Goal: Task Accomplishment & Management: Manage account settings

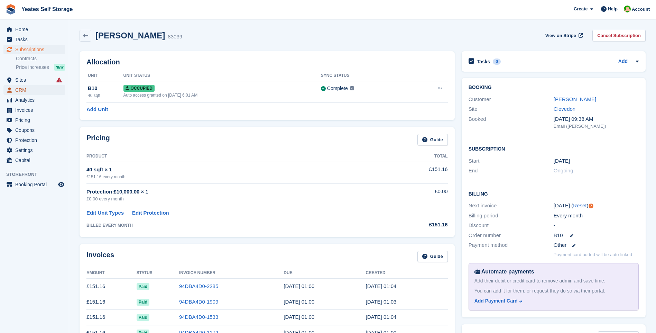
click at [24, 89] on span "CRM" at bounding box center [36, 90] width 42 height 10
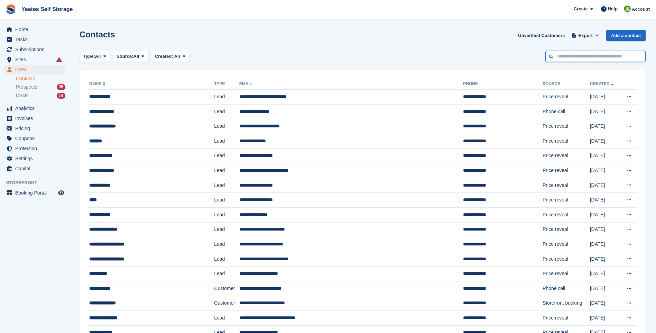
click at [577, 60] on input "text" at bounding box center [596, 56] width 100 height 11
type input "*****"
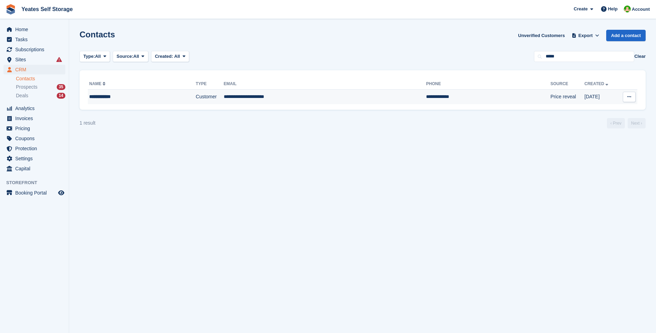
click at [250, 97] on td "**********" at bounding box center [325, 97] width 203 height 15
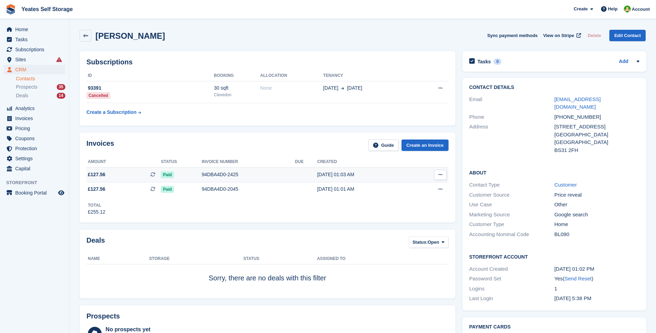
click at [218, 175] on div "94DBA4D0-2425" at bounding box center [248, 174] width 93 height 7
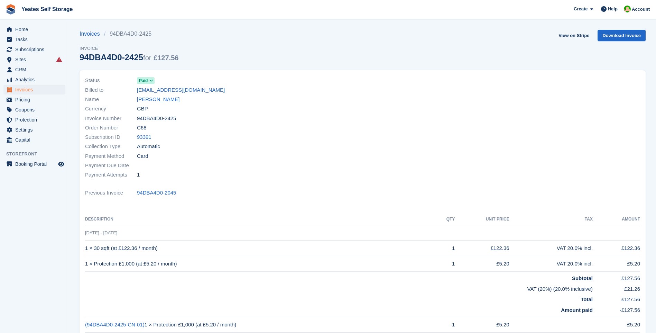
scroll to position [104, 0]
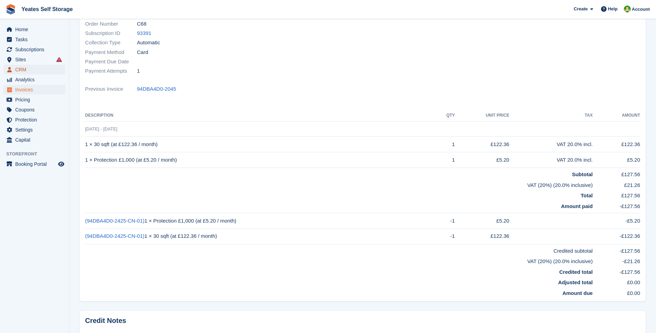
click at [23, 69] on span "CRM" at bounding box center [36, 70] width 42 height 10
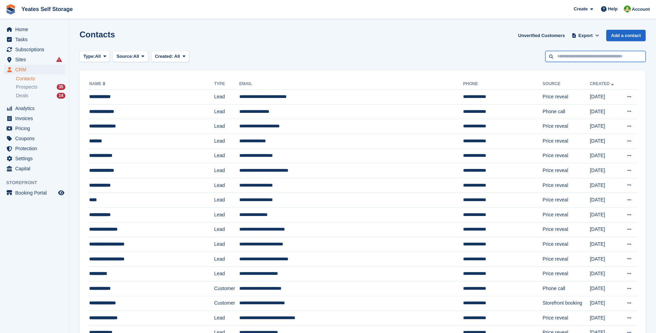
click at [569, 57] on input "text" at bounding box center [596, 56] width 100 height 11
type input "*****"
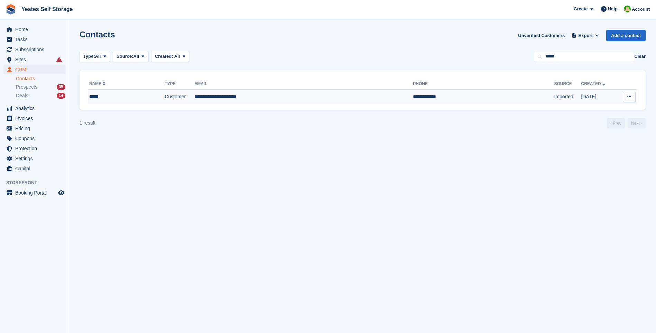
click at [221, 100] on td "**********" at bounding box center [303, 97] width 219 height 15
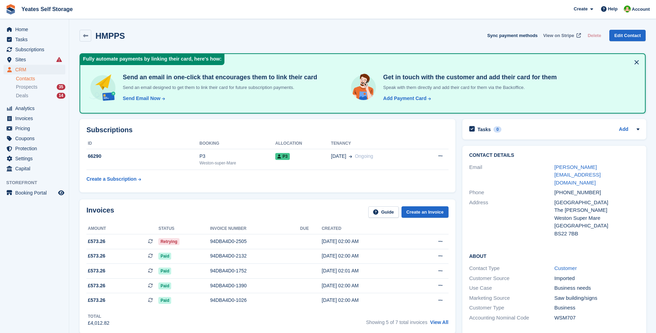
click at [560, 36] on span "View on Stripe" at bounding box center [559, 35] width 31 height 7
click at [231, 240] on div "94DBA4D0-2505" at bounding box center [255, 241] width 90 height 7
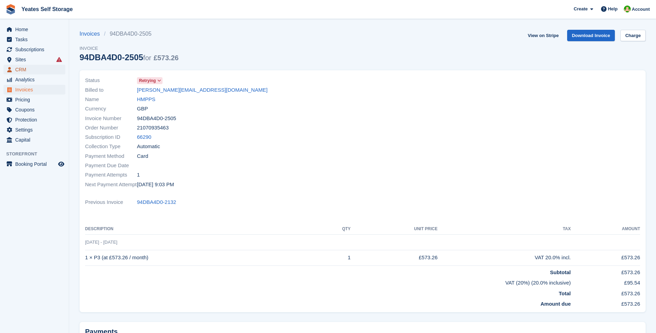
click at [24, 71] on span "CRM" at bounding box center [36, 70] width 42 height 10
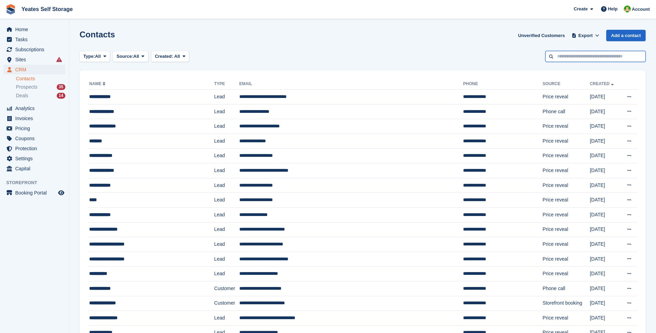
click at [570, 55] on input "text" at bounding box center [596, 56] width 100 height 11
type input "*****"
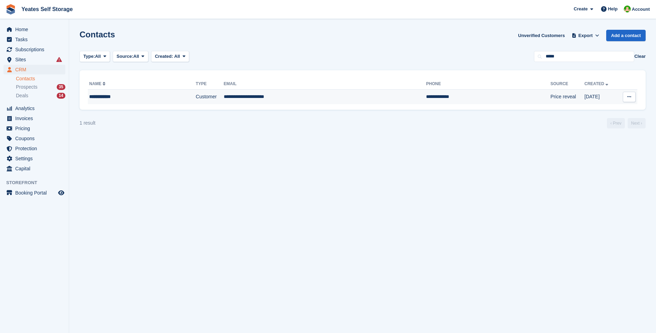
click at [256, 97] on td "**********" at bounding box center [325, 97] width 203 height 15
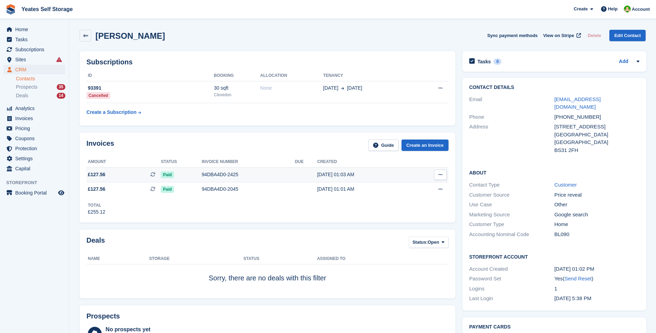
click at [213, 172] on div "94DBA4D0-2425" at bounding box center [248, 174] width 93 height 7
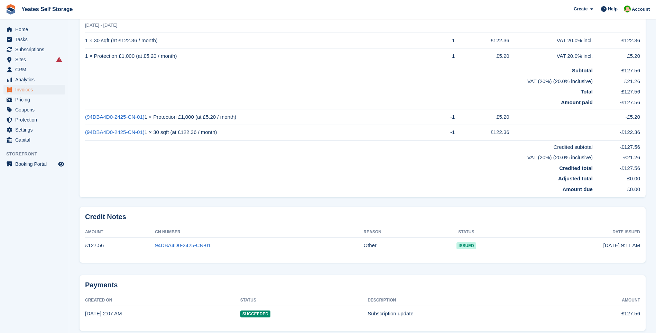
scroll to position [69, 0]
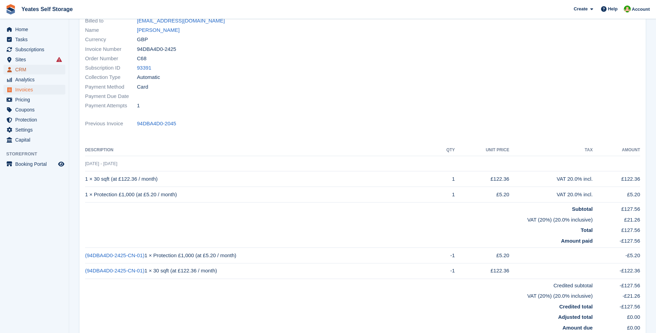
click at [22, 73] on span "CRM" at bounding box center [36, 70] width 42 height 10
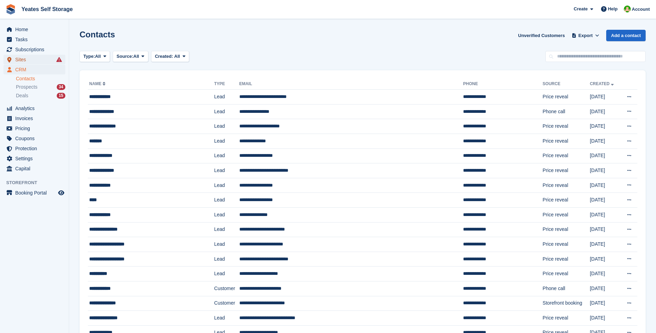
click at [27, 60] on span "Sites" at bounding box center [36, 60] width 42 height 10
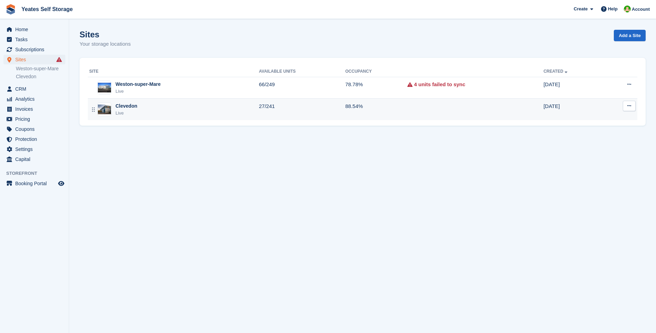
click at [130, 103] on div "Clevedon" at bounding box center [127, 105] width 22 height 7
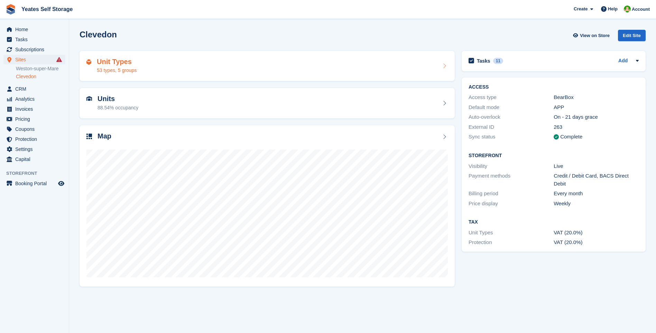
click at [127, 67] on div "53 types, 5 groups" at bounding box center [117, 70] width 40 height 7
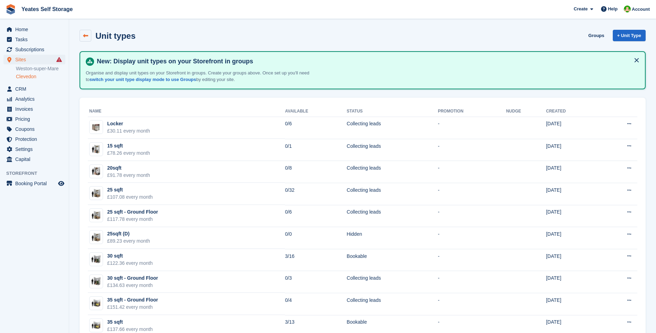
click at [86, 33] on icon at bounding box center [85, 35] width 5 height 5
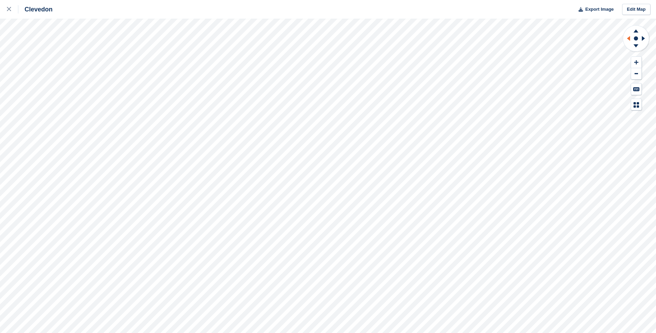
click at [628, 38] on icon at bounding box center [628, 38] width 3 height 5
drag, startPoint x: 628, startPoint y: 38, endPoint x: 650, endPoint y: 38, distance: 21.8
click at [628, 38] on icon at bounding box center [628, 38] width 3 height 5
drag, startPoint x: 650, startPoint y: 38, endPoint x: 645, endPoint y: 37, distance: 5.2
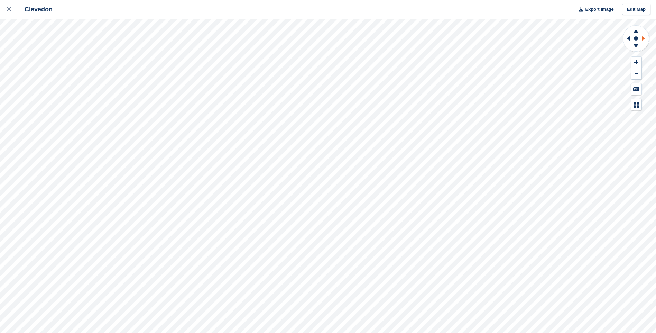
click at [645, 37] on icon at bounding box center [644, 38] width 9 height 18
click at [644, 37] on icon at bounding box center [644, 38] width 9 height 18
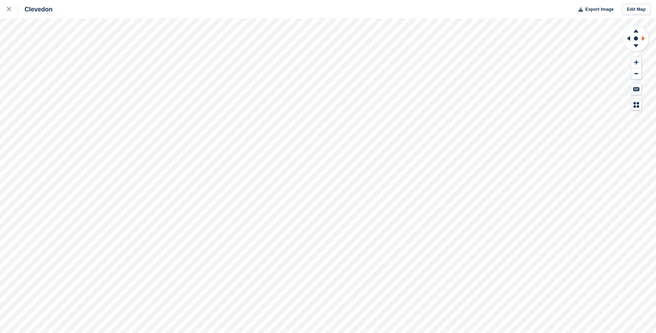
click at [644, 37] on icon at bounding box center [644, 38] width 9 height 18
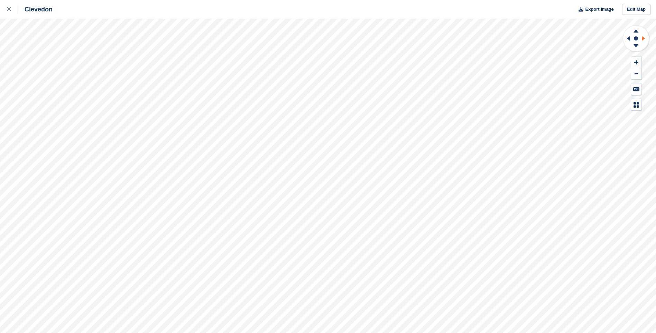
click at [644, 37] on icon at bounding box center [644, 38] width 9 height 18
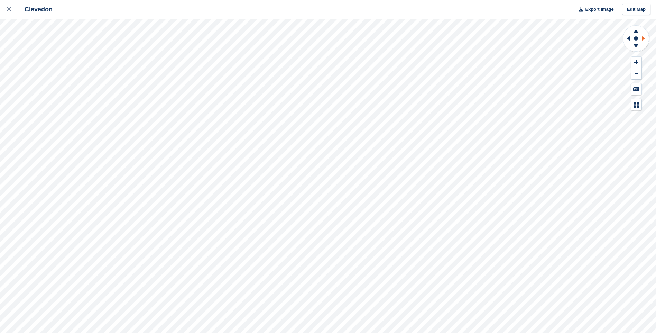
click at [644, 37] on icon at bounding box center [644, 38] width 9 height 18
click at [10, 8] on icon at bounding box center [9, 9] width 4 height 4
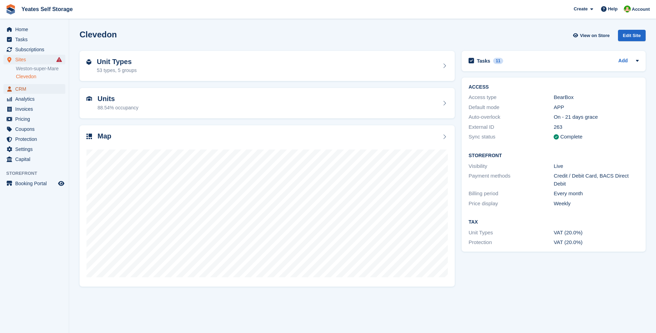
click at [26, 89] on span "CRM" at bounding box center [36, 89] width 42 height 10
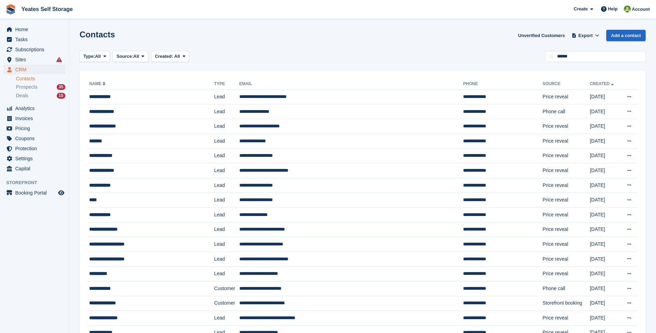
type input "******"
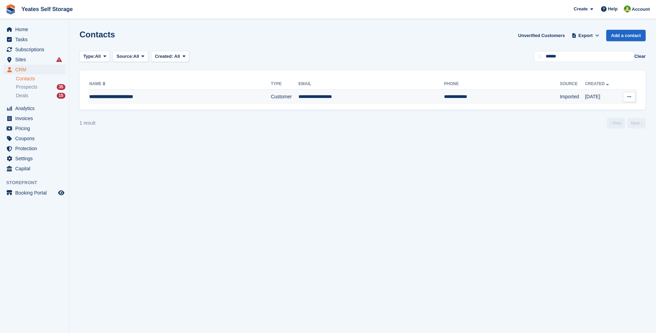
click at [108, 97] on div "**********" at bounding box center [158, 96] width 138 height 7
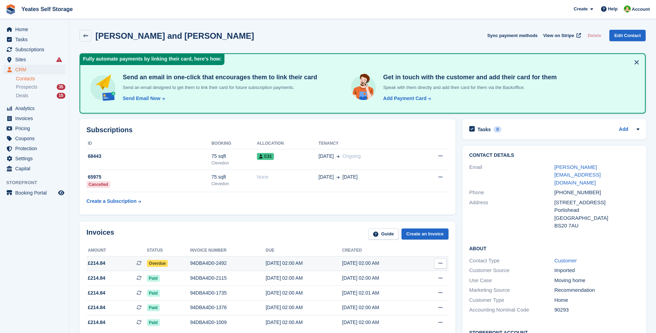
click at [93, 264] on span "£214.84" at bounding box center [97, 263] width 18 height 7
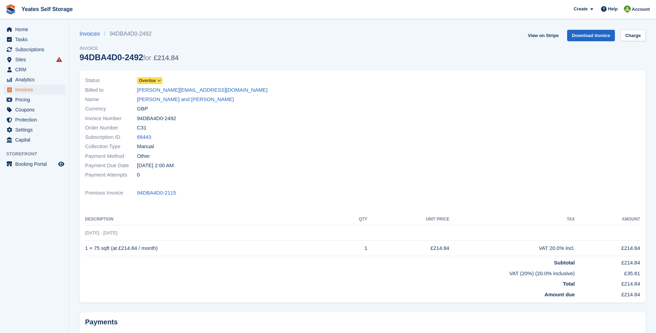
click at [162, 80] on span at bounding box center [160, 81] width 6 height 6
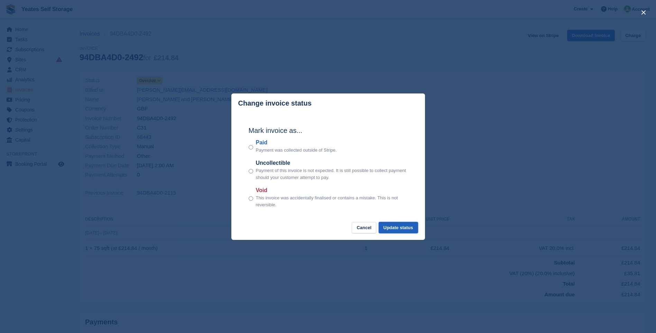
click at [407, 229] on button "Update status" at bounding box center [398, 227] width 39 height 11
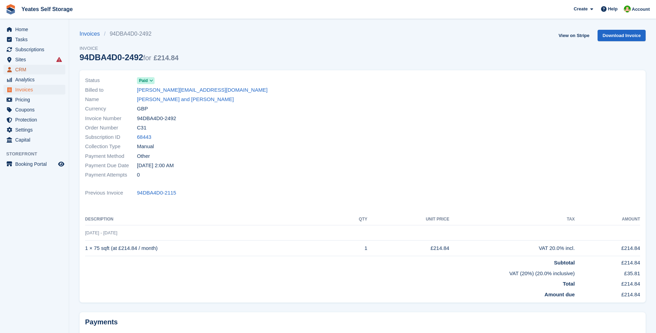
click at [23, 70] on span "CRM" at bounding box center [36, 70] width 42 height 10
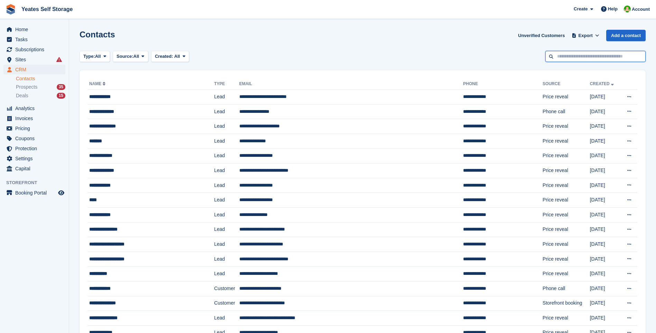
click at [579, 53] on input "text" at bounding box center [596, 56] width 100 height 11
type input "*****"
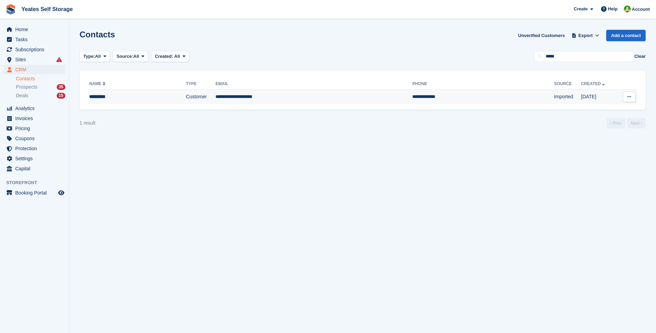
click at [229, 101] on td "**********" at bounding box center [314, 97] width 197 height 15
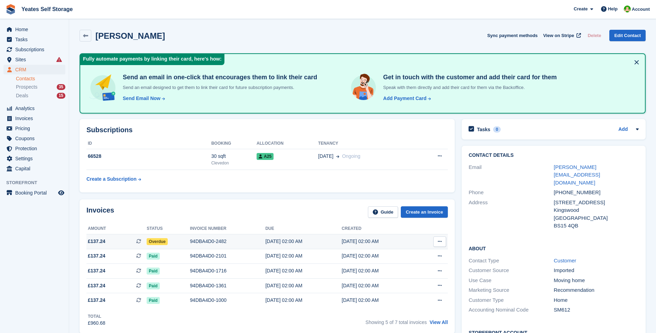
click at [98, 244] on span "£137.24" at bounding box center [97, 241] width 18 height 7
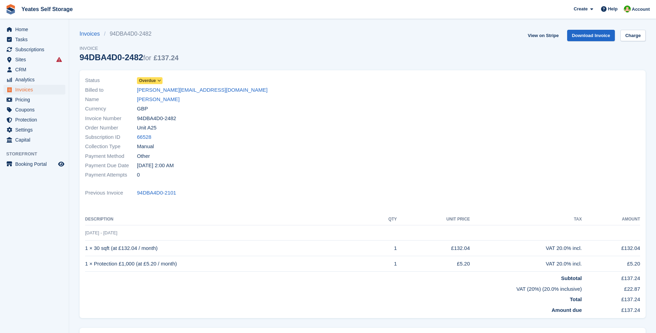
click at [159, 81] on icon at bounding box center [159, 81] width 4 height 4
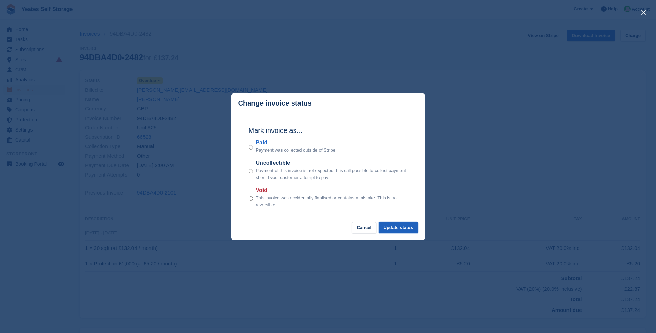
click at [409, 232] on button "Update status" at bounding box center [398, 227] width 39 height 11
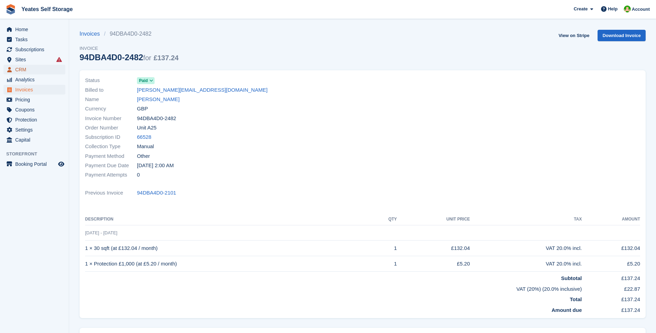
click at [21, 67] on span "CRM" at bounding box center [36, 70] width 42 height 10
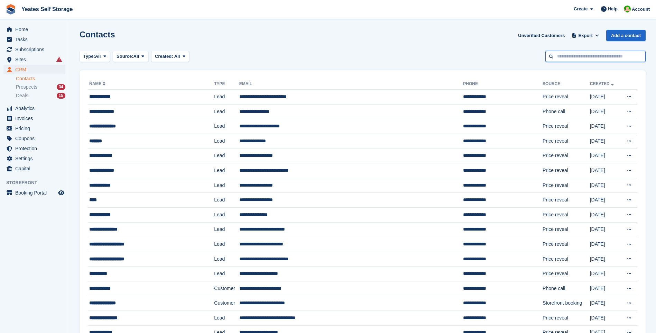
click at [572, 58] on input "text" at bounding box center [596, 56] width 100 height 11
type input "*****"
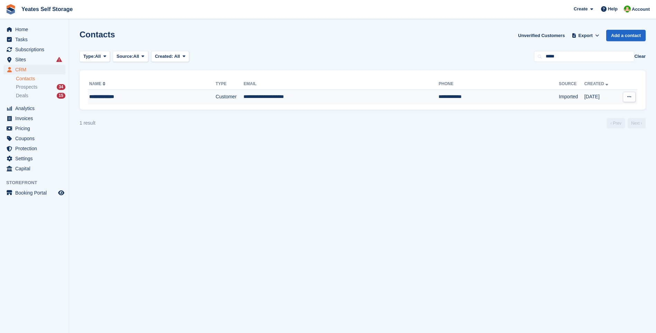
click at [245, 99] on td "**********" at bounding box center [341, 97] width 195 height 15
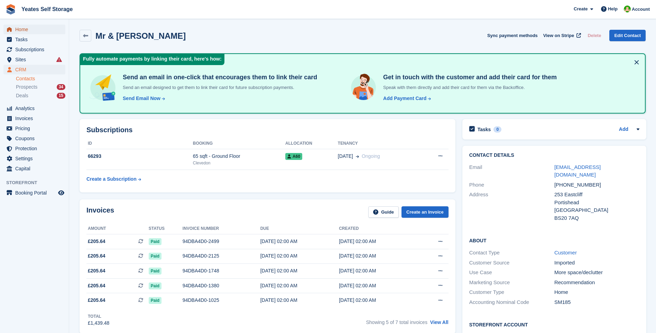
click at [25, 31] on span "Home" at bounding box center [36, 30] width 42 height 10
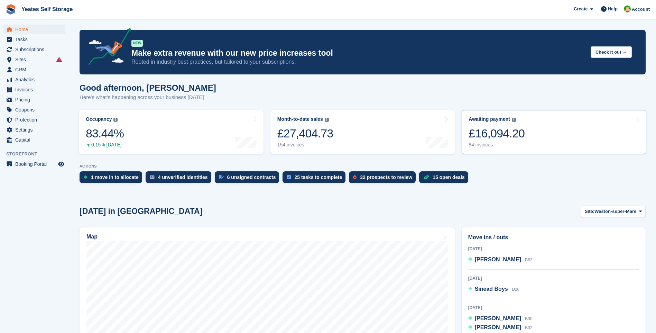
click at [510, 134] on div "£16,094.20" at bounding box center [497, 133] width 56 height 14
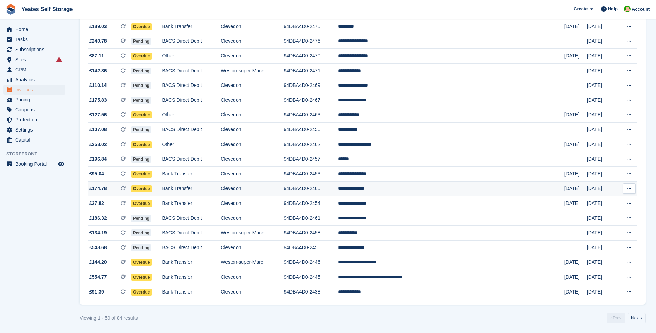
scroll to position [554, 0]
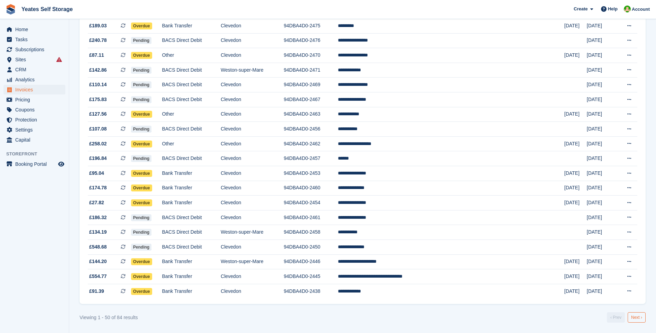
click at [635, 318] on link "Next ›" at bounding box center [637, 317] width 18 height 10
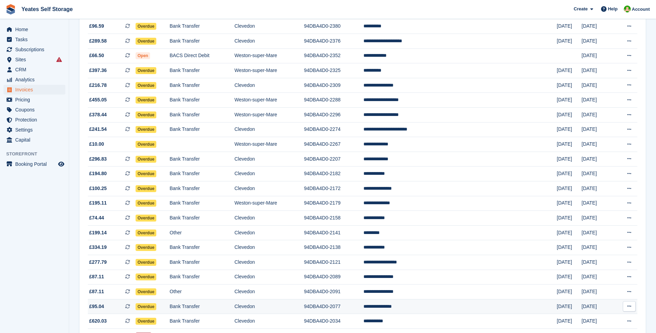
scroll to position [319, 0]
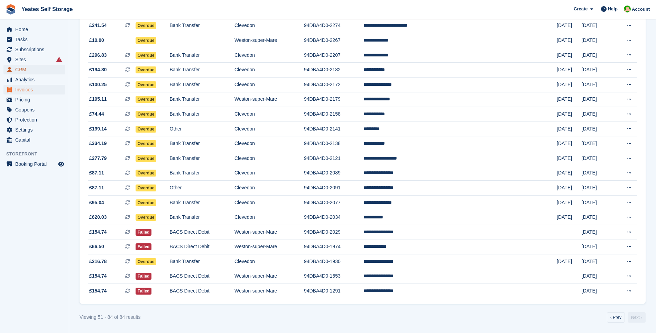
click at [21, 72] on span "CRM" at bounding box center [36, 70] width 42 height 10
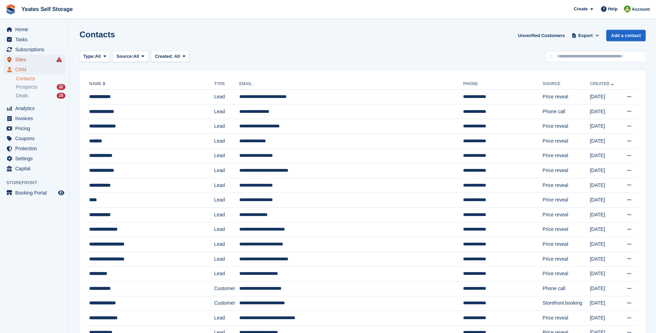
click at [22, 59] on span "Sites" at bounding box center [36, 60] width 42 height 10
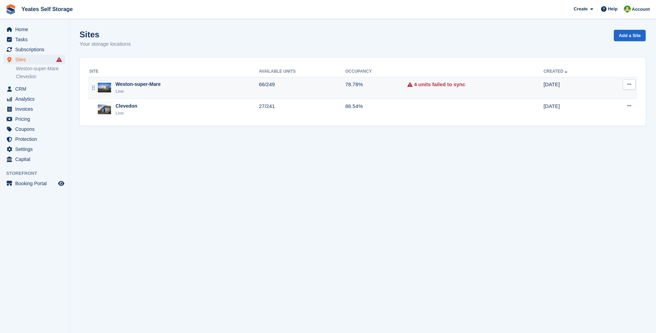
click at [137, 85] on div "Weston-super-Mare" at bounding box center [138, 84] width 45 height 7
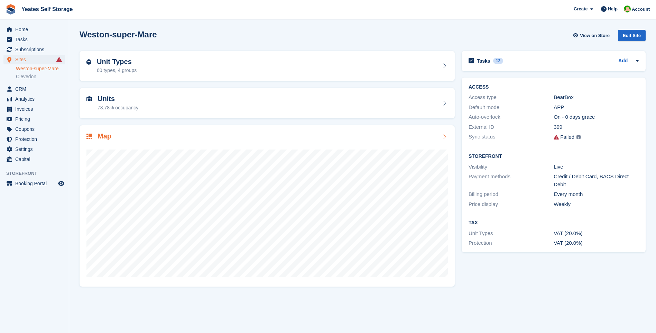
click at [103, 139] on h2 "Map" at bounding box center [105, 136] width 14 height 8
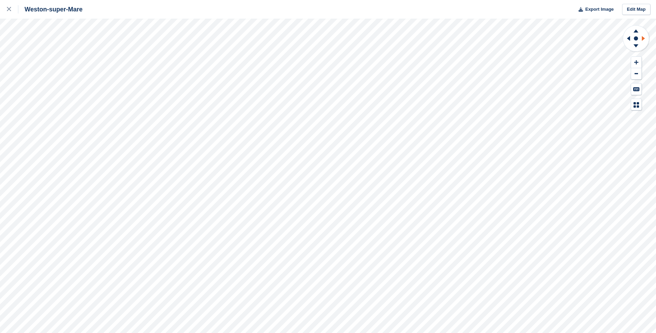
click at [641, 38] on icon at bounding box center [644, 38] width 9 height 18
drag, startPoint x: 641, startPoint y: 38, endPoint x: 637, endPoint y: 62, distance: 24.2
click at [637, 62] on icon at bounding box center [637, 62] width 4 height 4
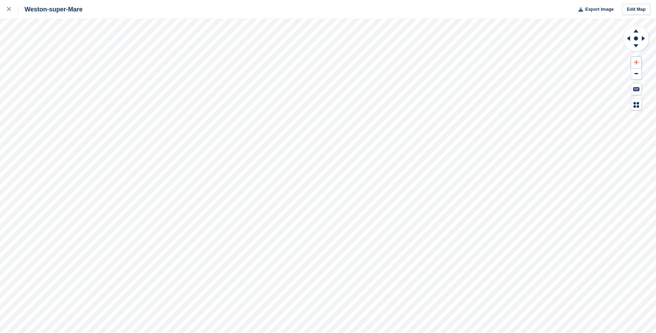
click at [637, 62] on icon at bounding box center [637, 62] width 4 height 4
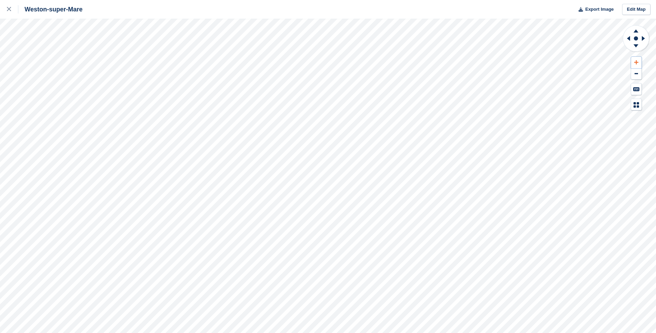
click at [637, 62] on icon at bounding box center [637, 62] width 4 height 4
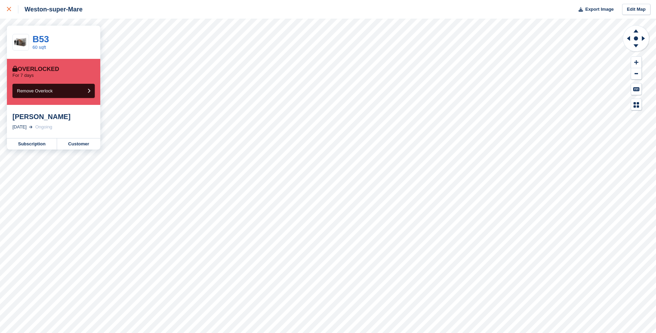
click at [11, 8] on icon at bounding box center [9, 9] width 4 height 4
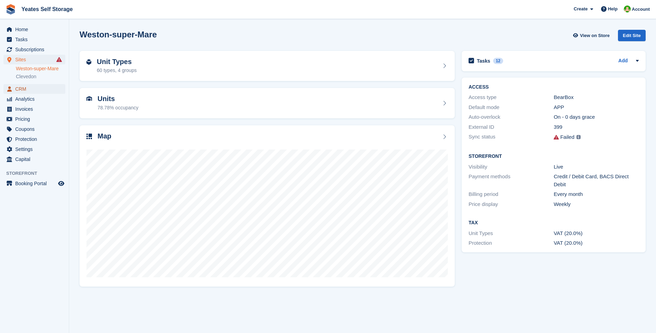
click at [23, 90] on span "CRM" at bounding box center [36, 89] width 42 height 10
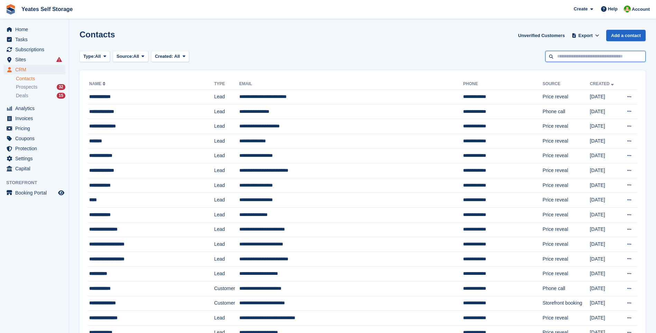
click at [568, 56] on input "text" at bounding box center [596, 56] width 100 height 11
type input "*******"
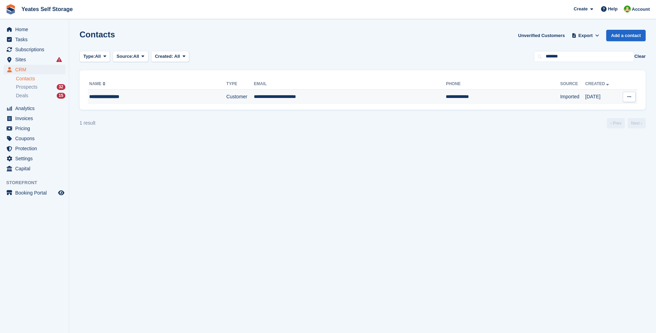
click at [281, 96] on td "**********" at bounding box center [350, 97] width 192 height 15
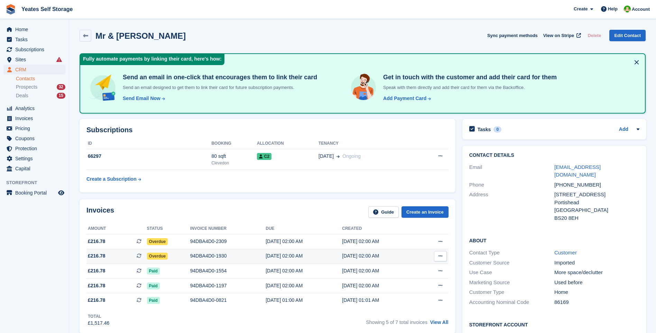
click at [98, 258] on span "£216.78" at bounding box center [97, 255] width 18 height 7
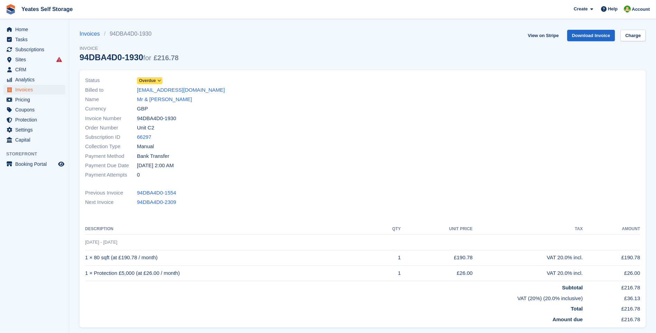
click at [160, 81] on icon at bounding box center [159, 81] width 4 height 4
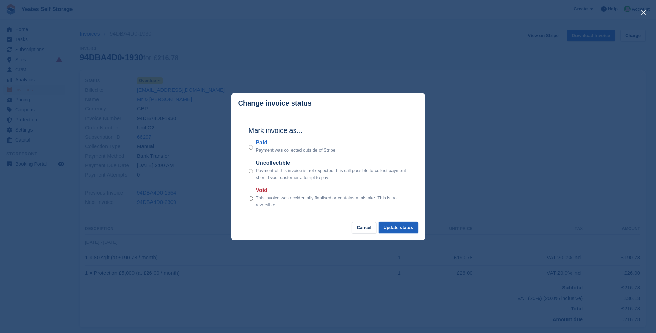
click at [411, 230] on button "Update status" at bounding box center [398, 227] width 39 height 11
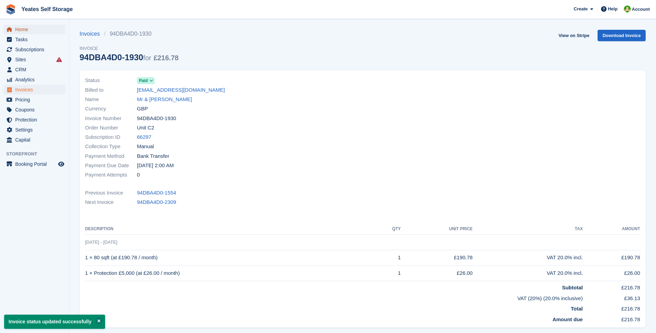
click at [21, 28] on span "Home" at bounding box center [36, 30] width 42 height 10
